Goal: Find specific page/section: Find specific page/section

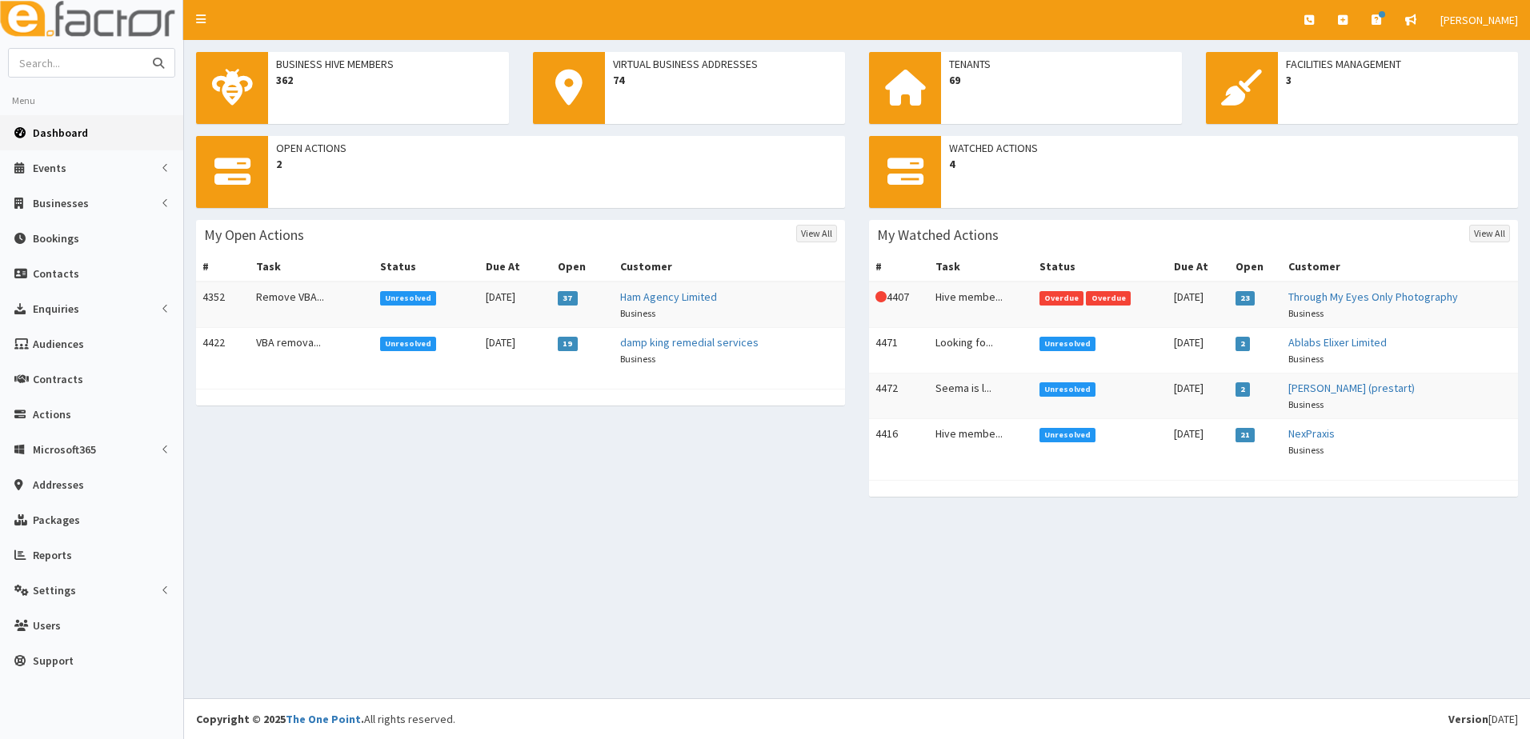
click at [40, 65] on input "text" at bounding box center [76, 63] width 134 height 28
type input "newbie"
click at [142, 49] on button "submit" at bounding box center [158, 63] width 32 height 28
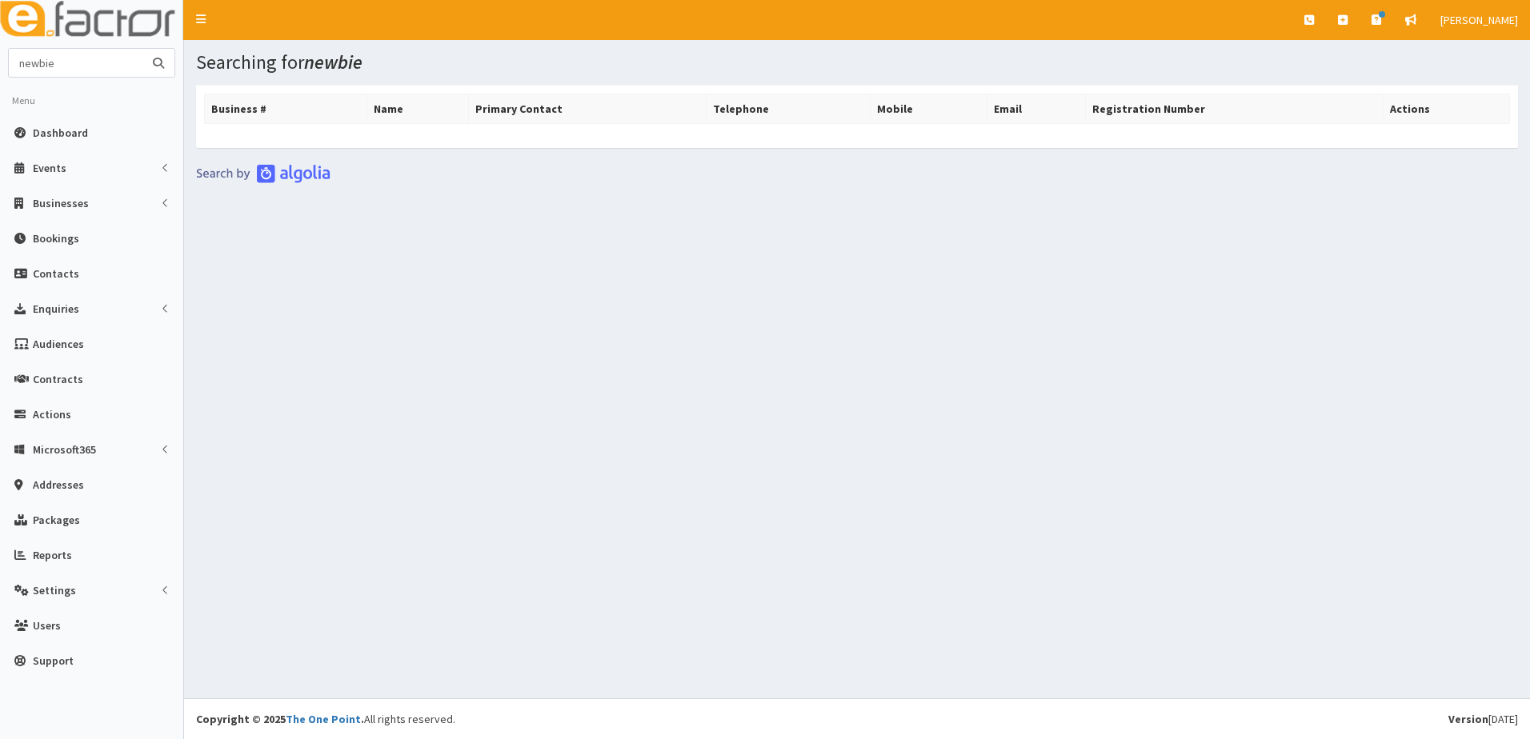
click at [81, 70] on input "newbie" at bounding box center [76, 63] width 134 height 28
type input "newby"
click at [142, 49] on button "submit" at bounding box center [158, 63] width 32 height 28
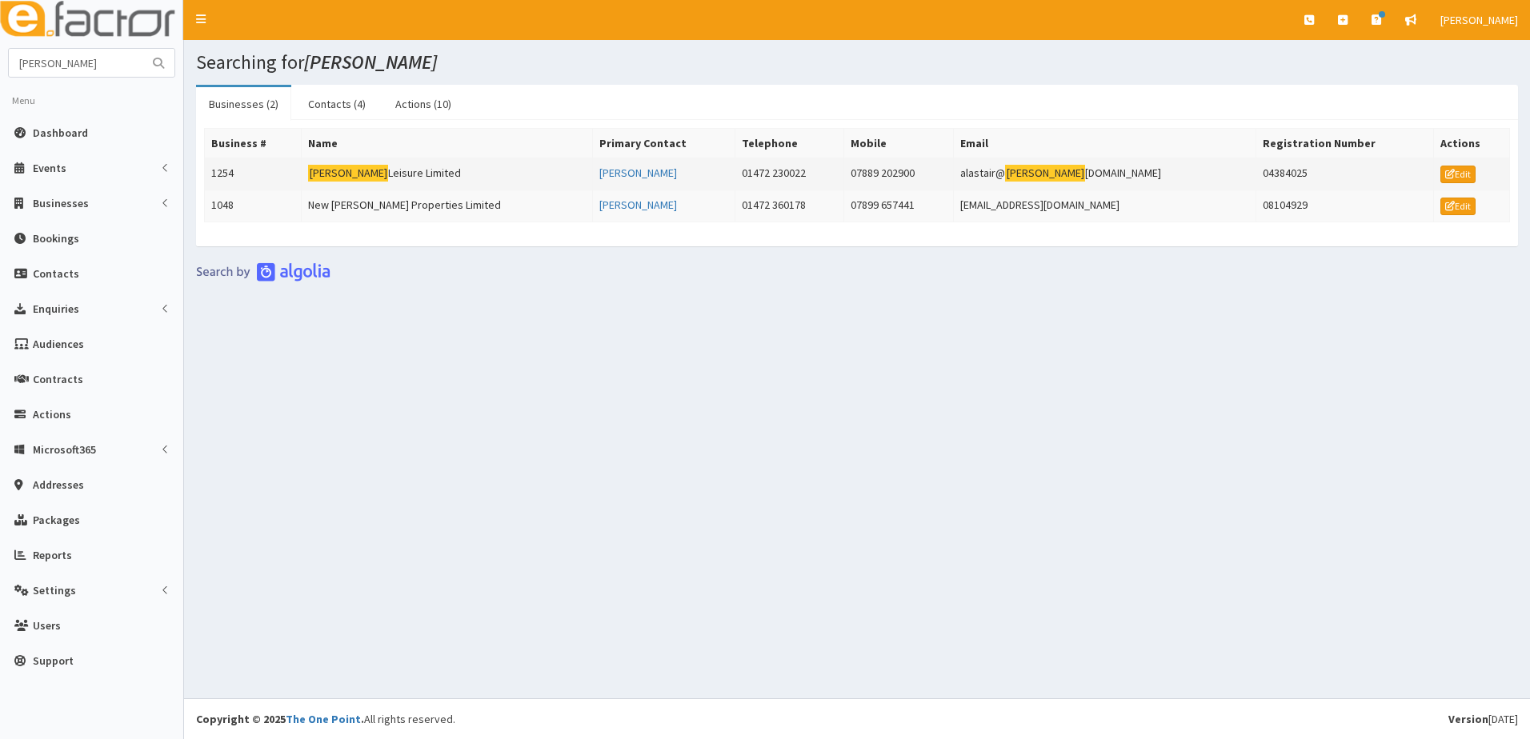
click at [226, 170] on td "1254" at bounding box center [253, 174] width 97 height 32
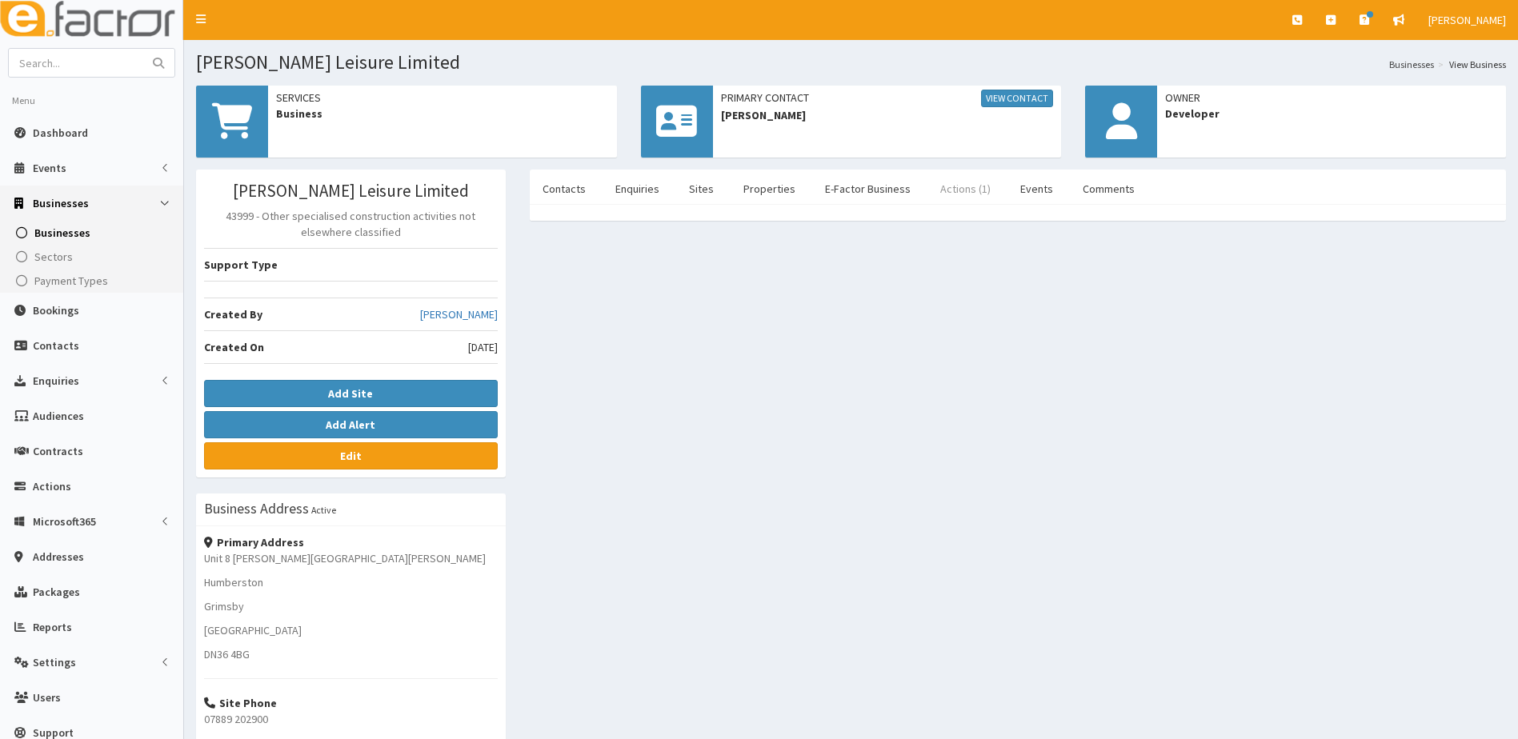
click at [935, 193] on link "Actions (1)" at bounding box center [965, 189] width 76 height 34
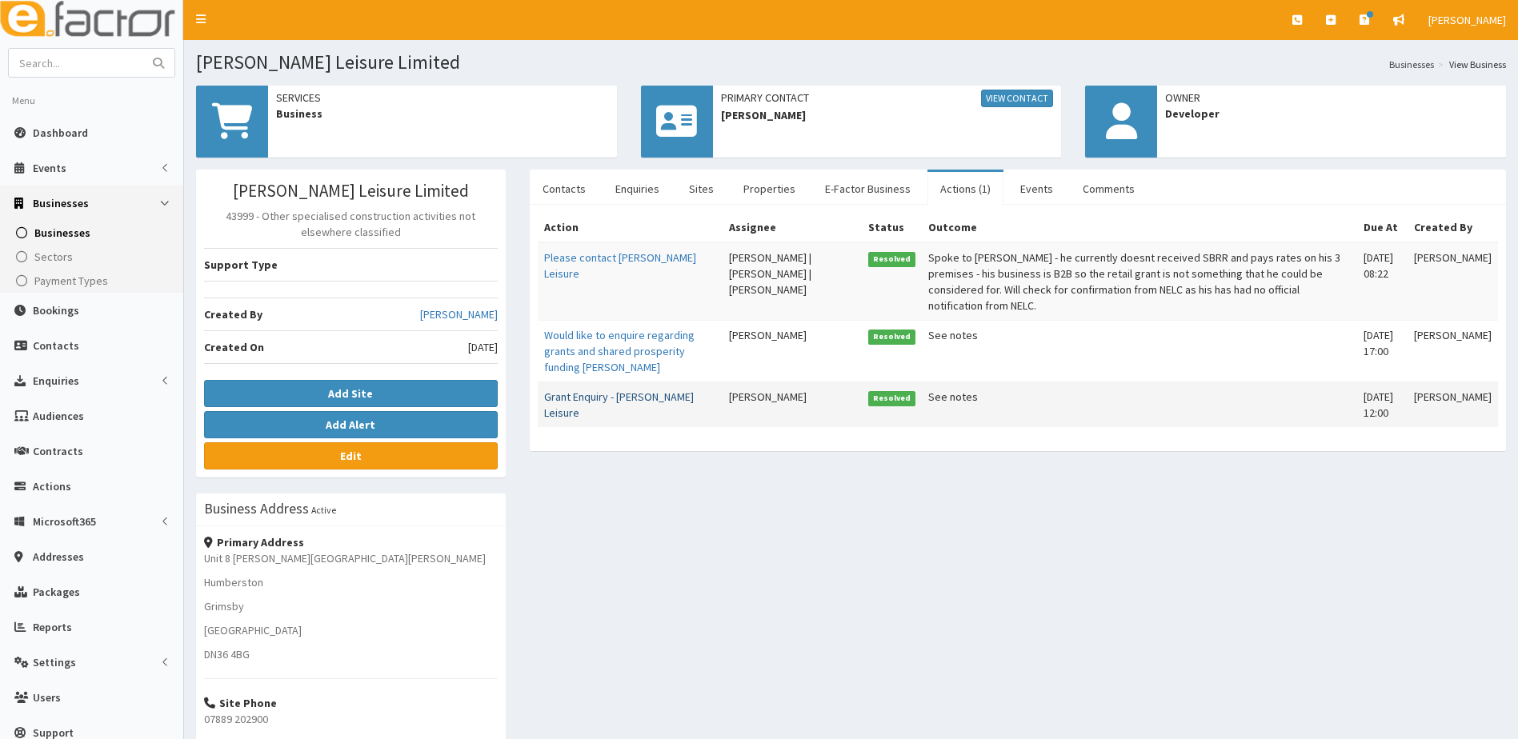
click at [641, 390] on link "Grant Enquiry - Newby Leisure" at bounding box center [619, 405] width 150 height 30
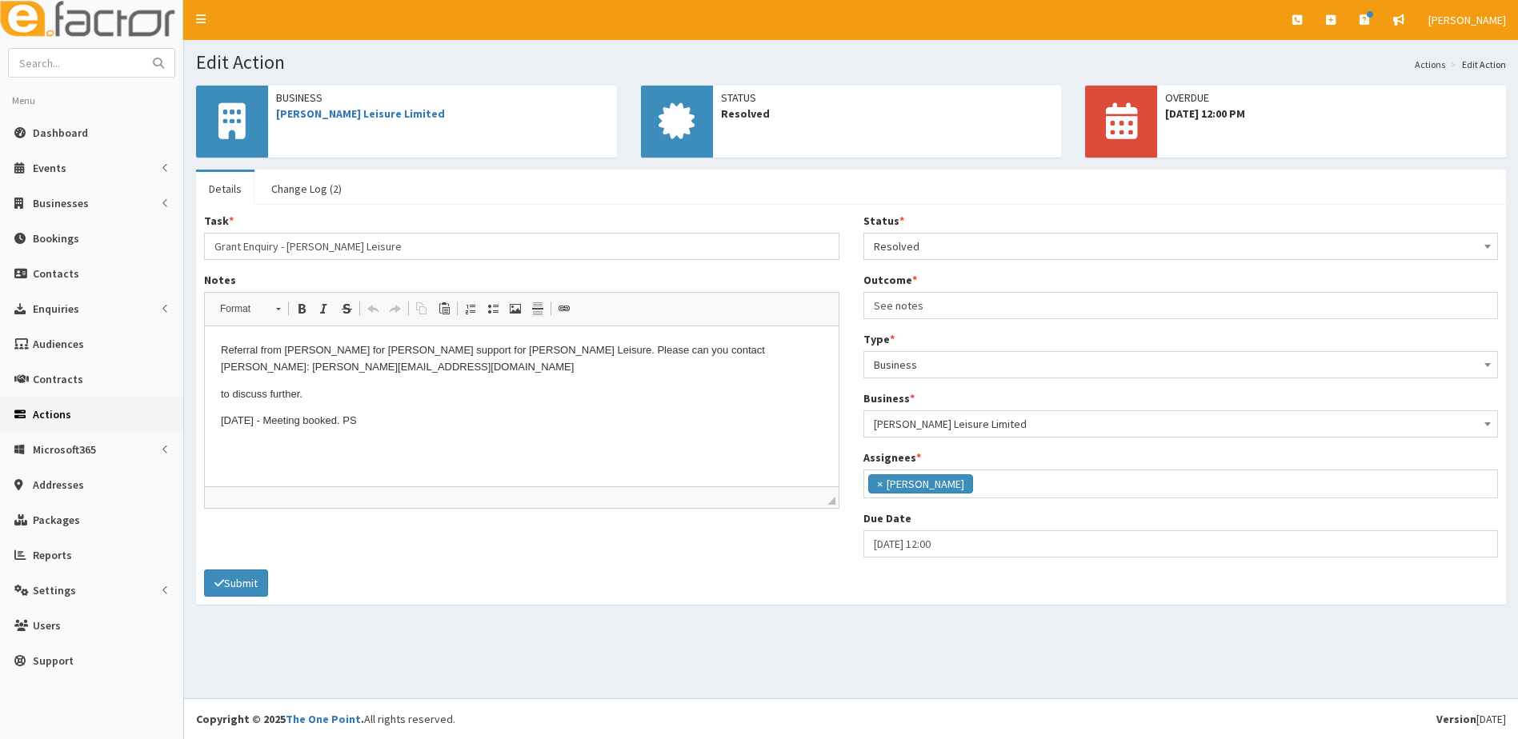
scroll to position [86, 0]
click at [45, 68] on input "text" at bounding box center [76, 63] width 134 height 28
paste input "07721375168"
type input "07721375168"
click at [142, 49] on button "submit" at bounding box center [158, 63] width 32 height 28
